Goal: Find specific page/section: Find specific page/section

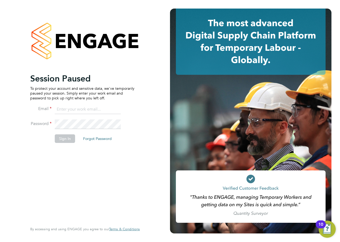
type input "[EMAIL_ADDRESS][PERSON_NAME][DOMAIN_NAME]"
click at [68, 163] on div "Session Paused To protect your account and sensitive data, we've temporarily pa…" at bounding box center [82, 147] width 104 height 149
click at [64, 139] on button "Sign In" at bounding box center [65, 138] width 20 height 9
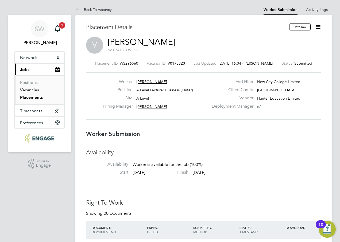
click at [32, 90] on link "Vacancies" at bounding box center [29, 89] width 19 height 5
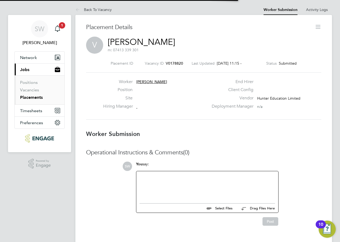
scroll to position [3, 3]
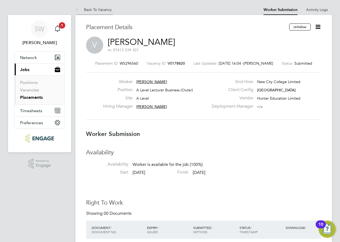
click at [102, 8] on link "Back To Vacancy" at bounding box center [93, 9] width 36 height 5
